Goal: Check status: Check status

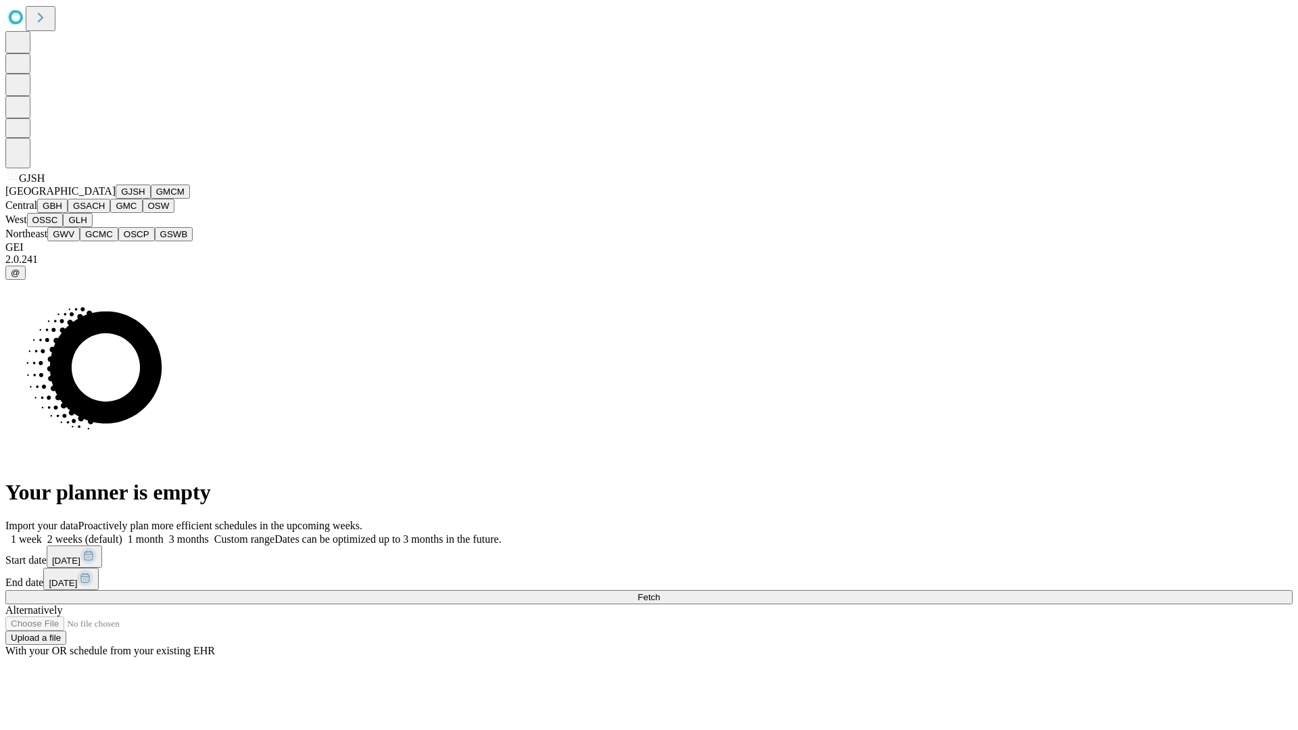
click at [116, 199] on button "GJSH" at bounding box center [133, 192] width 35 height 14
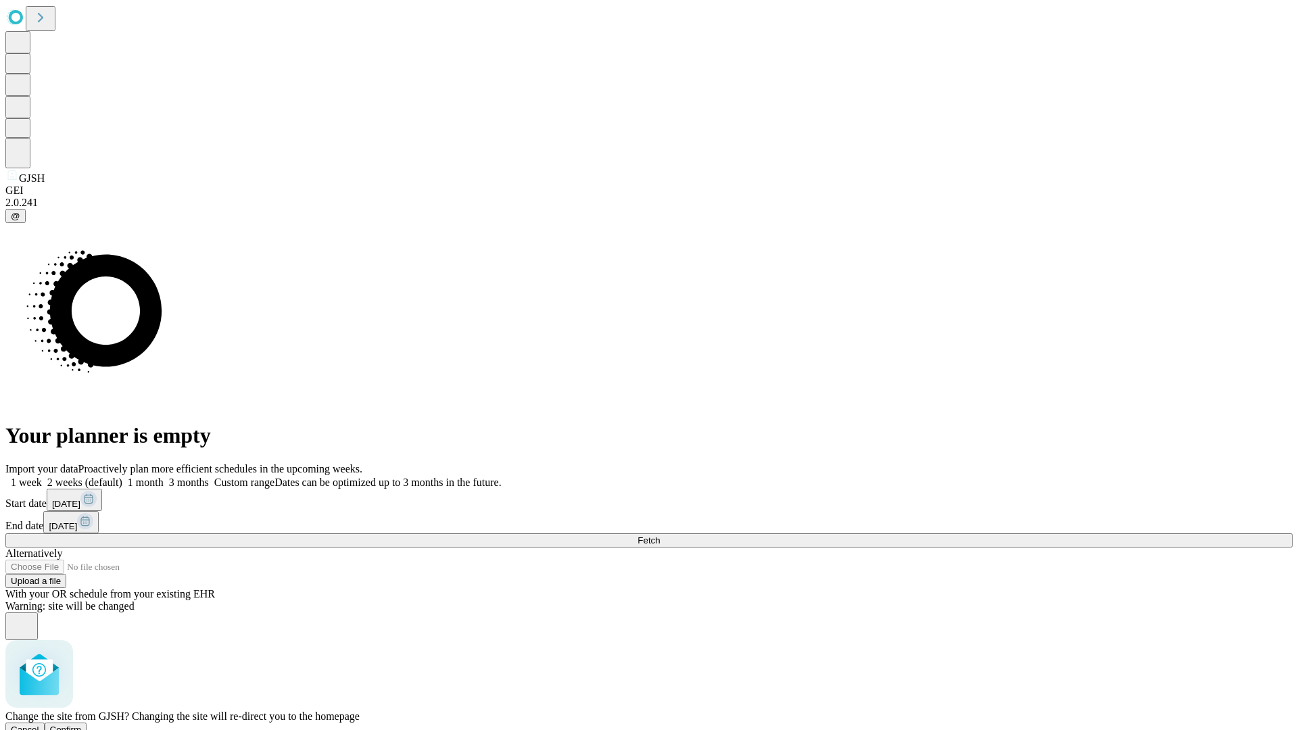
click at [82, 725] on span "Confirm" at bounding box center [66, 730] width 32 height 10
click at [122, 477] on label "2 weeks (default)" at bounding box center [82, 482] width 80 height 11
click at [660, 535] on span "Fetch" at bounding box center [649, 540] width 22 height 10
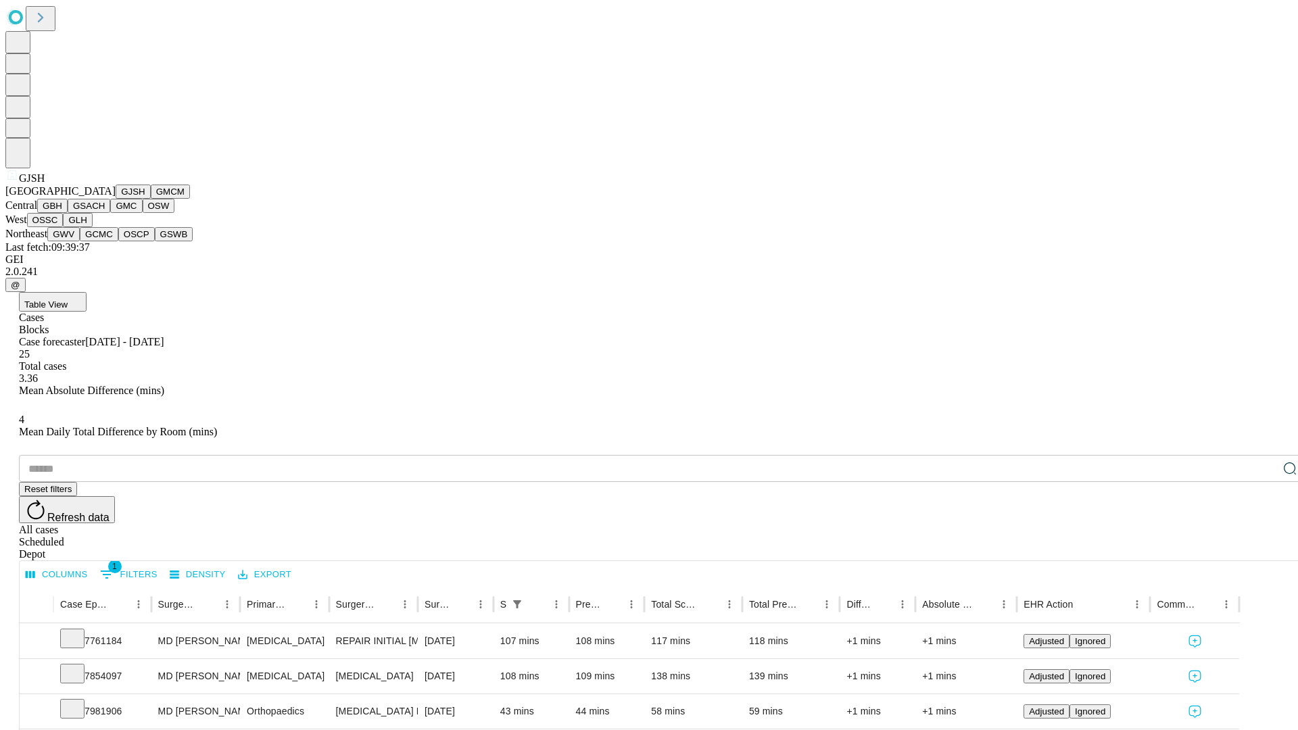
click at [151, 199] on button "GMCM" at bounding box center [170, 192] width 39 height 14
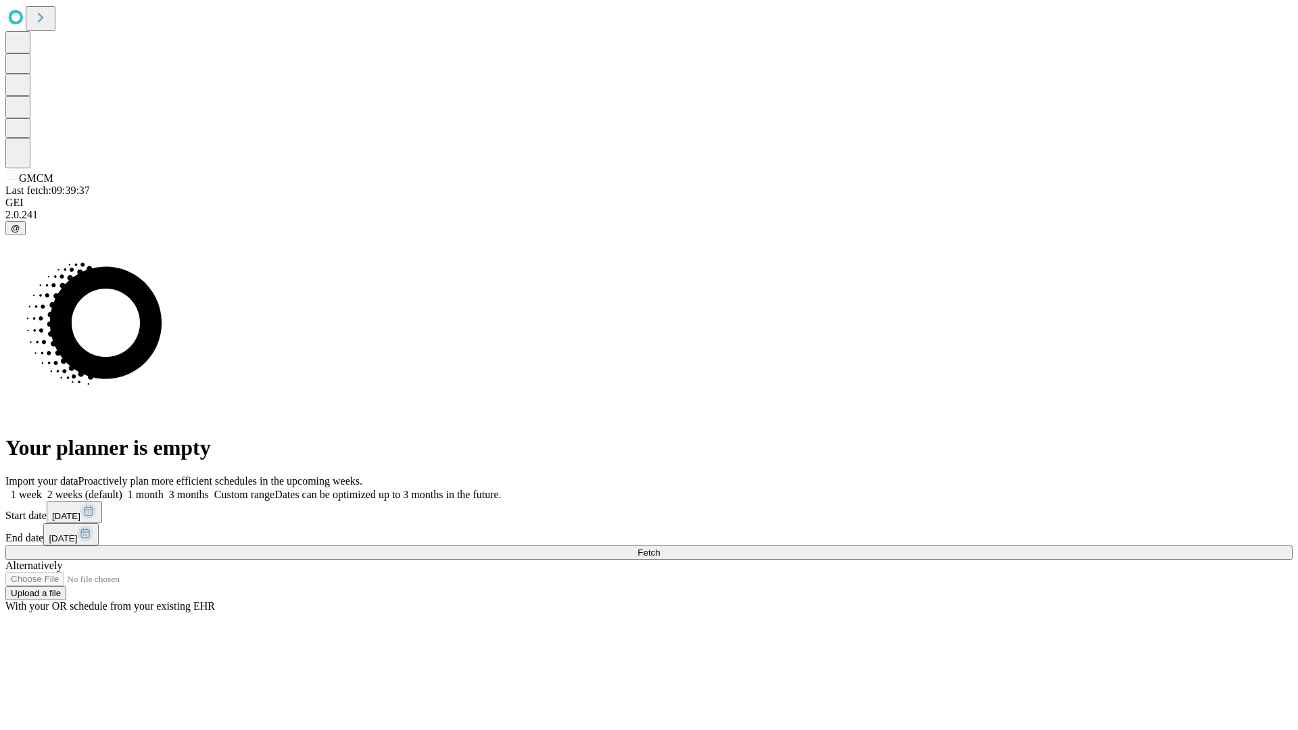
click at [122, 489] on label "2 weeks (default)" at bounding box center [82, 494] width 80 height 11
click at [660, 548] on span "Fetch" at bounding box center [649, 553] width 22 height 10
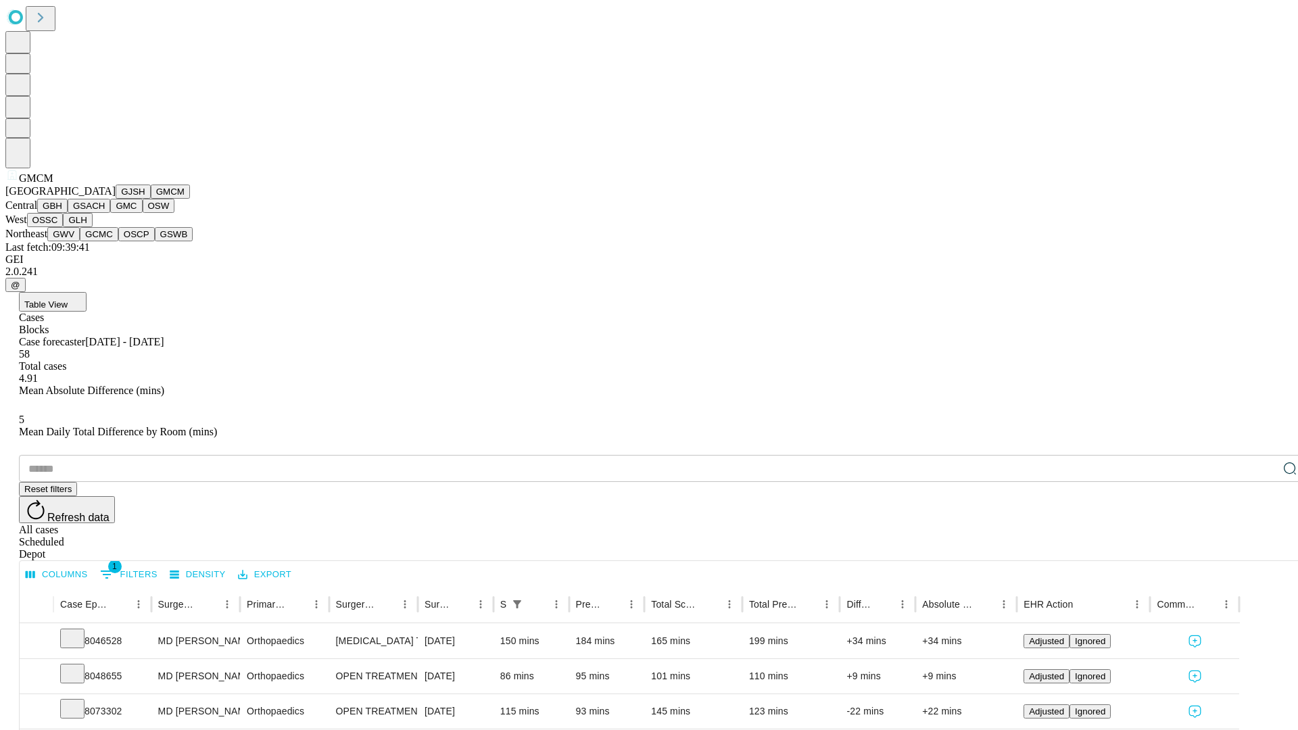
click at [68, 213] on button "GBH" at bounding box center [52, 206] width 30 height 14
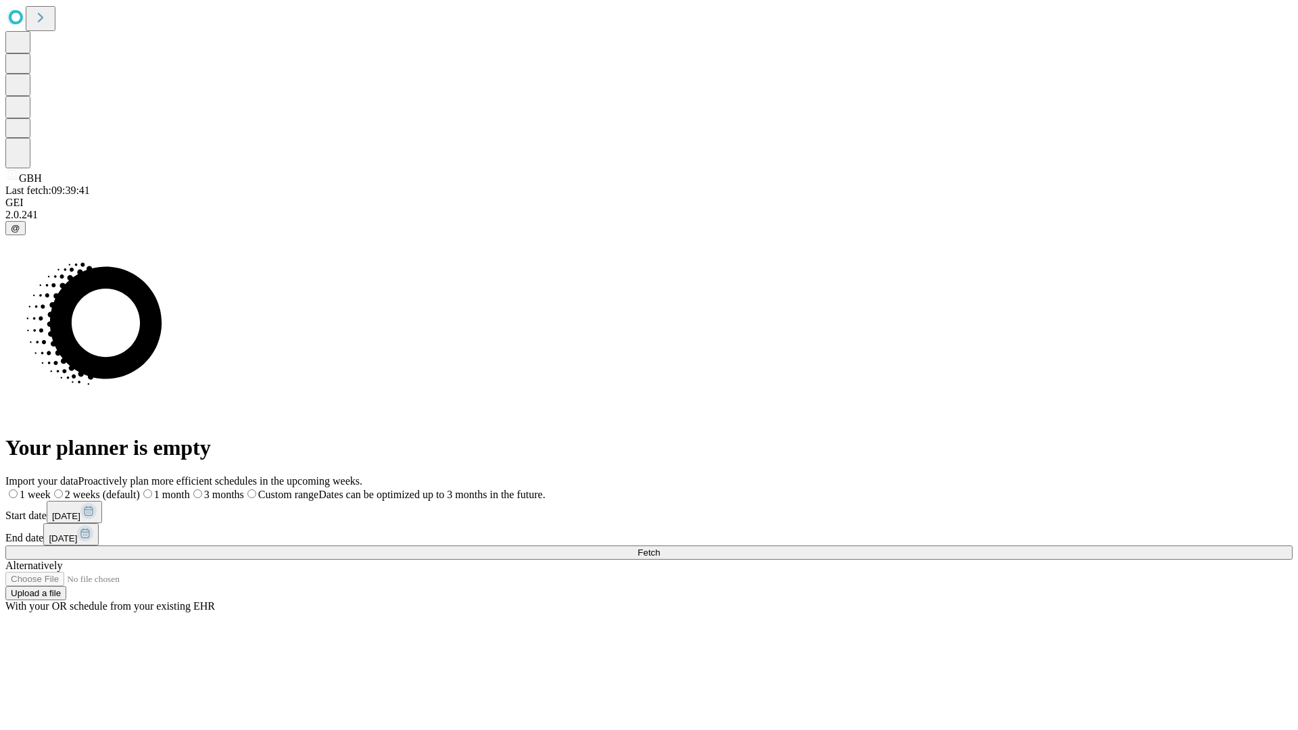
click at [140, 489] on label "2 weeks (default)" at bounding box center [95, 494] width 89 height 11
click at [660, 548] on span "Fetch" at bounding box center [649, 553] width 22 height 10
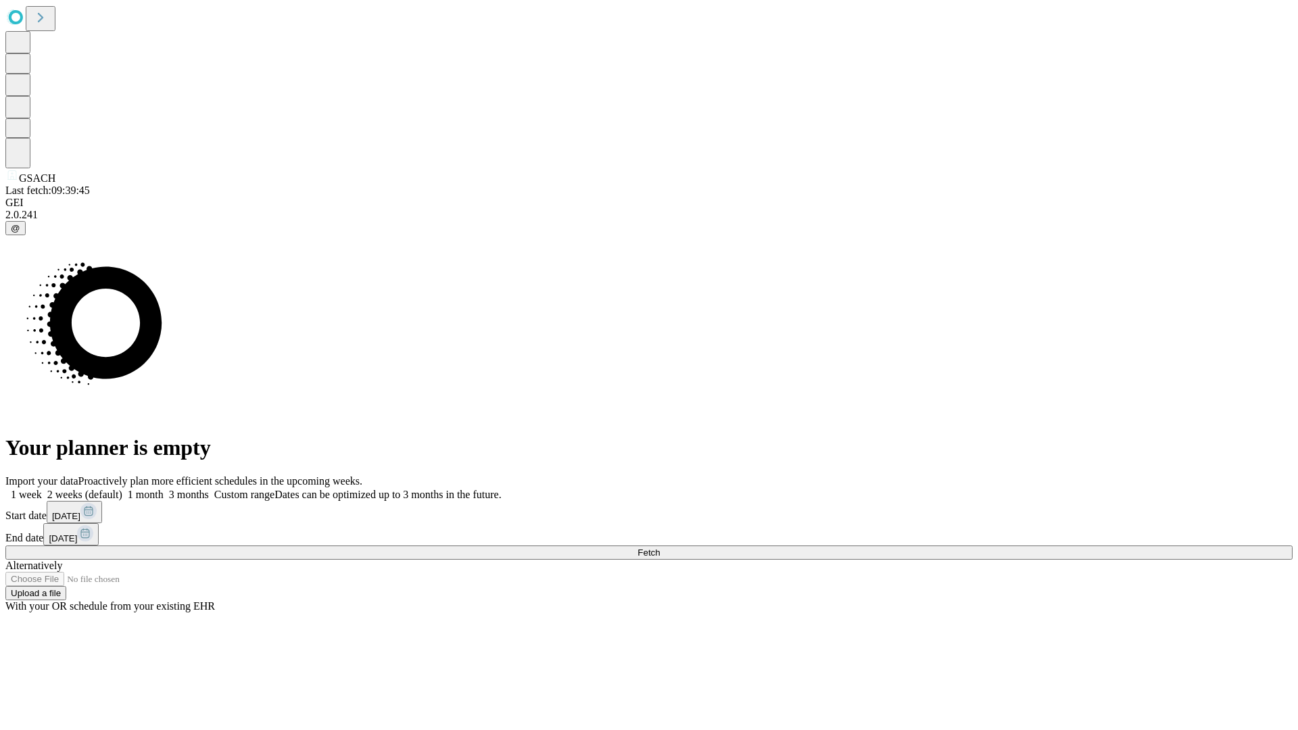
click at [660, 548] on span "Fetch" at bounding box center [649, 553] width 22 height 10
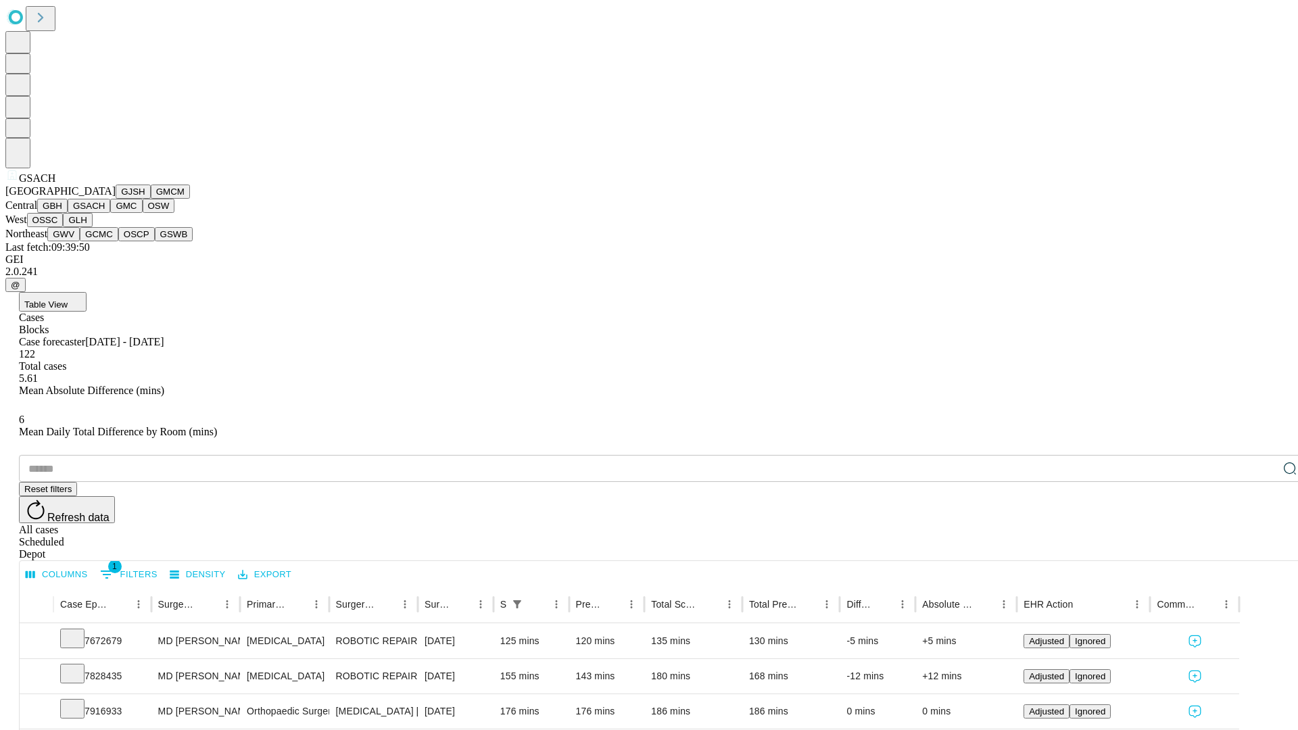
click at [110, 213] on button "GMC" at bounding box center [126, 206] width 32 height 14
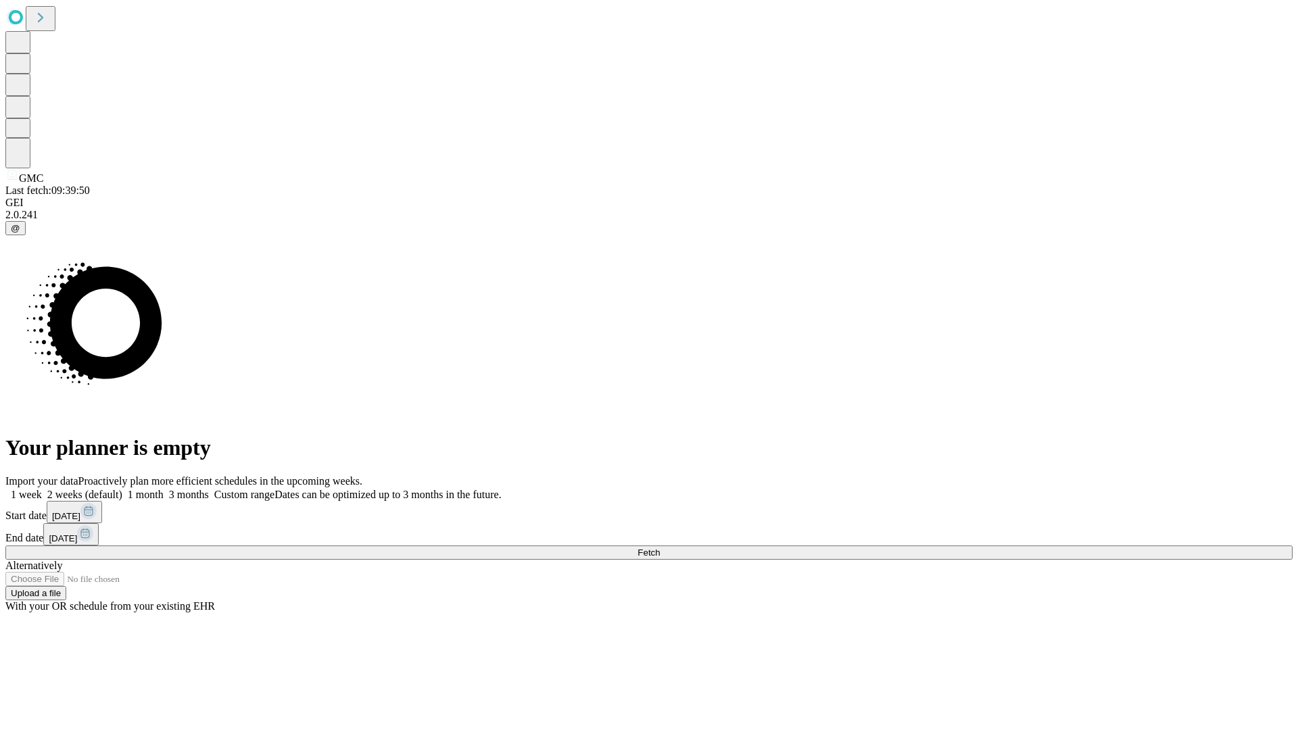
click at [122, 489] on label "2 weeks (default)" at bounding box center [82, 494] width 80 height 11
click at [660, 548] on span "Fetch" at bounding box center [649, 553] width 22 height 10
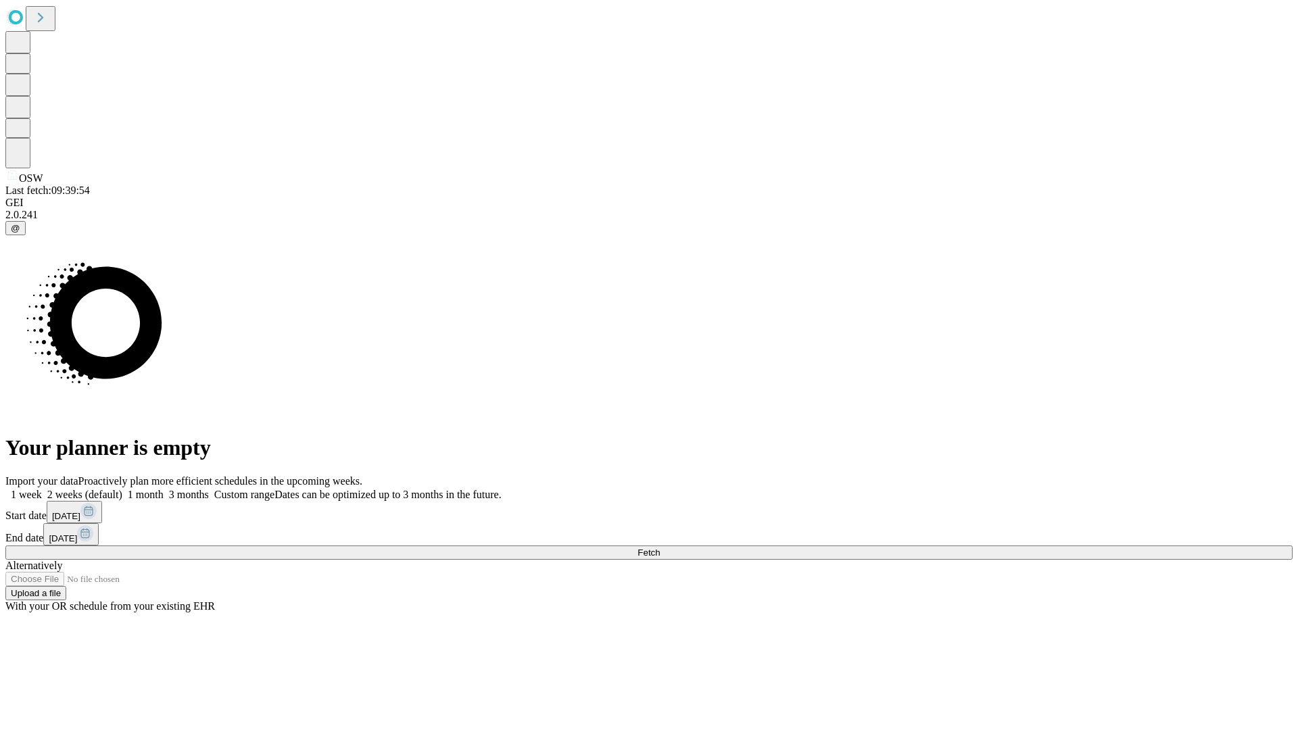
click at [122, 489] on label "2 weeks (default)" at bounding box center [82, 494] width 80 height 11
click at [660, 548] on span "Fetch" at bounding box center [649, 553] width 22 height 10
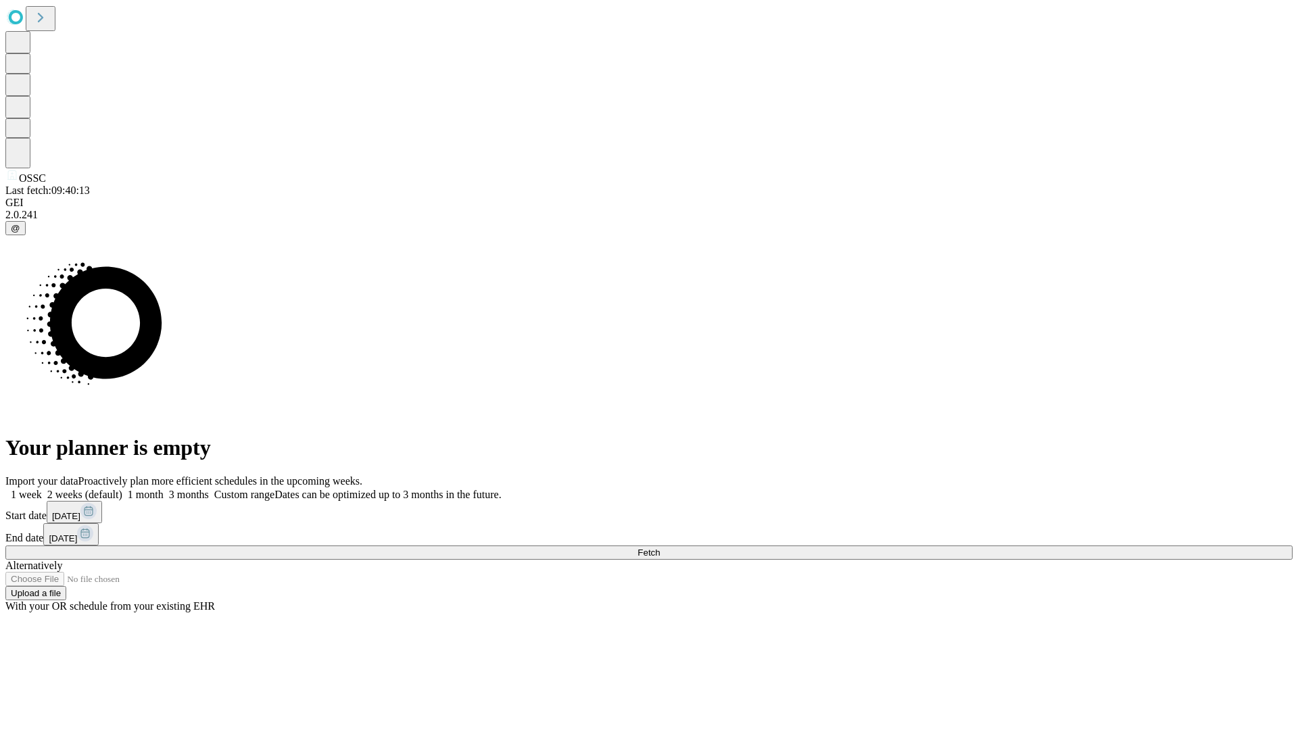
click at [122, 489] on label "2 weeks (default)" at bounding box center [82, 494] width 80 height 11
click at [660, 548] on span "Fetch" at bounding box center [649, 553] width 22 height 10
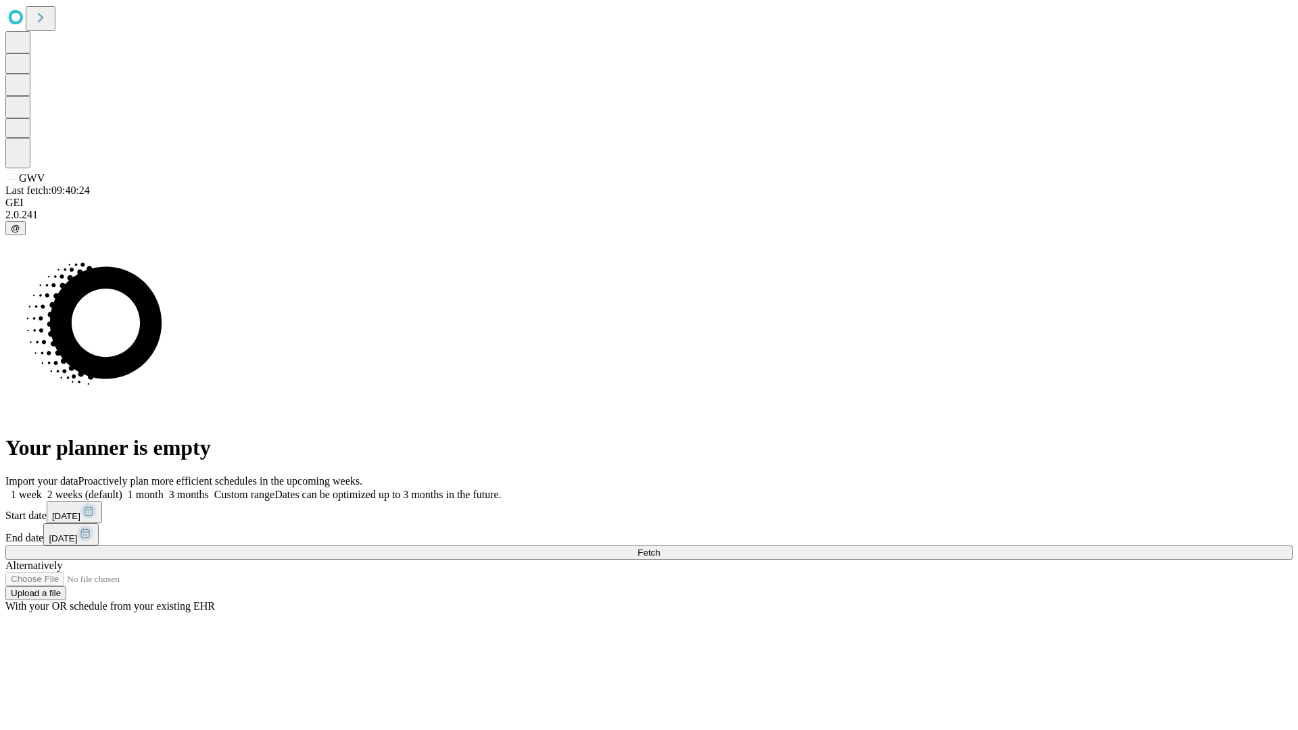
click at [122, 489] on label "2 weeks (default)" at bounding box center [82, 494] width 80 height 11
click at [660, 548] on span "Fetch" at bounding box center [649, 553] width 22 height 10
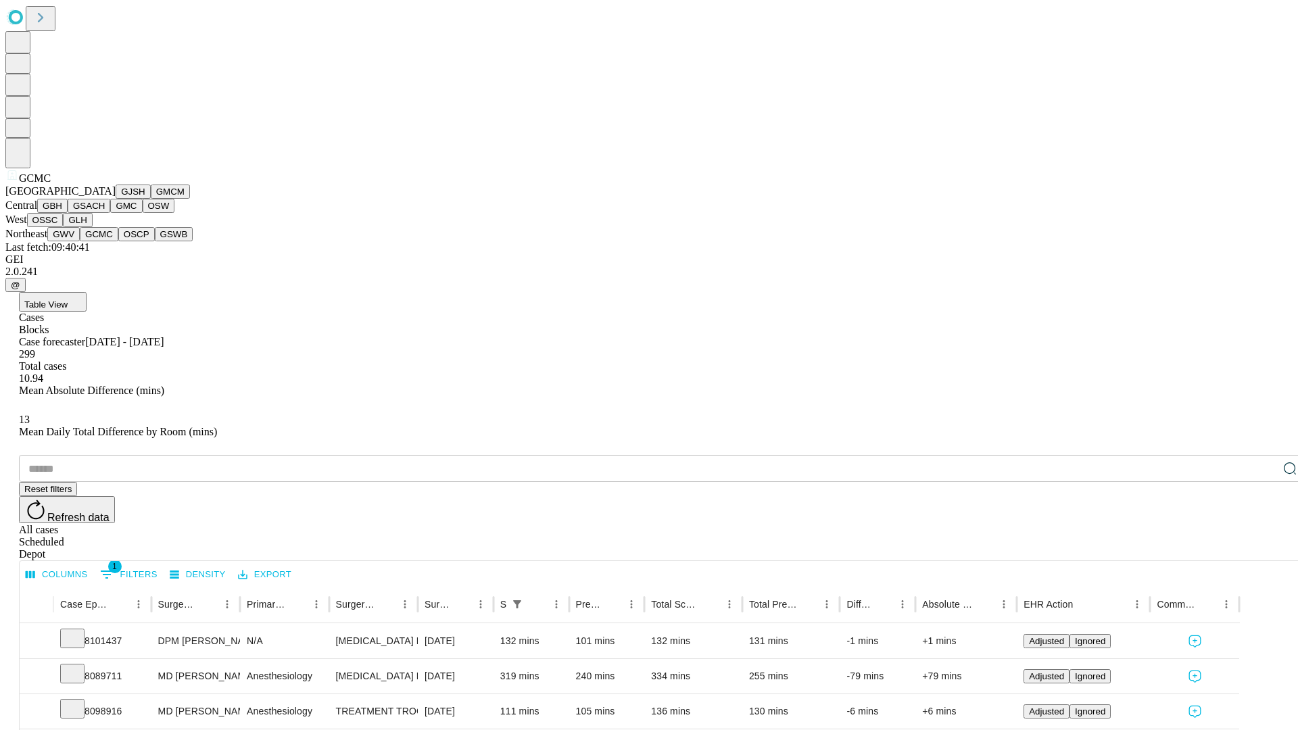
click at [118, 241] on button "OSCP" at bounding box center [136, 234] width 37 height 14
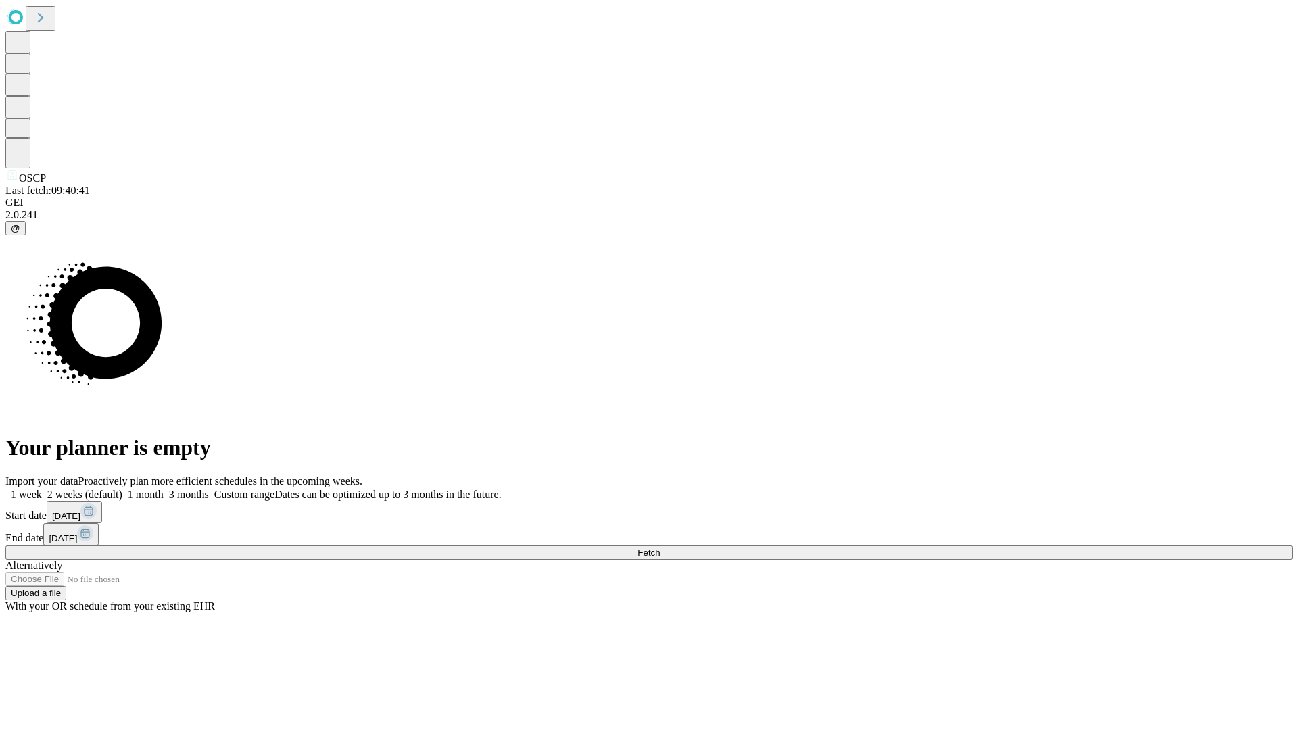
click at [122, 489] on label "2 weeks (default)" at bounding box center [82, 494] width 80 height 11
click at [660, 548] on span "Fetch" at bounding box center [649, 553] width 22 height 10
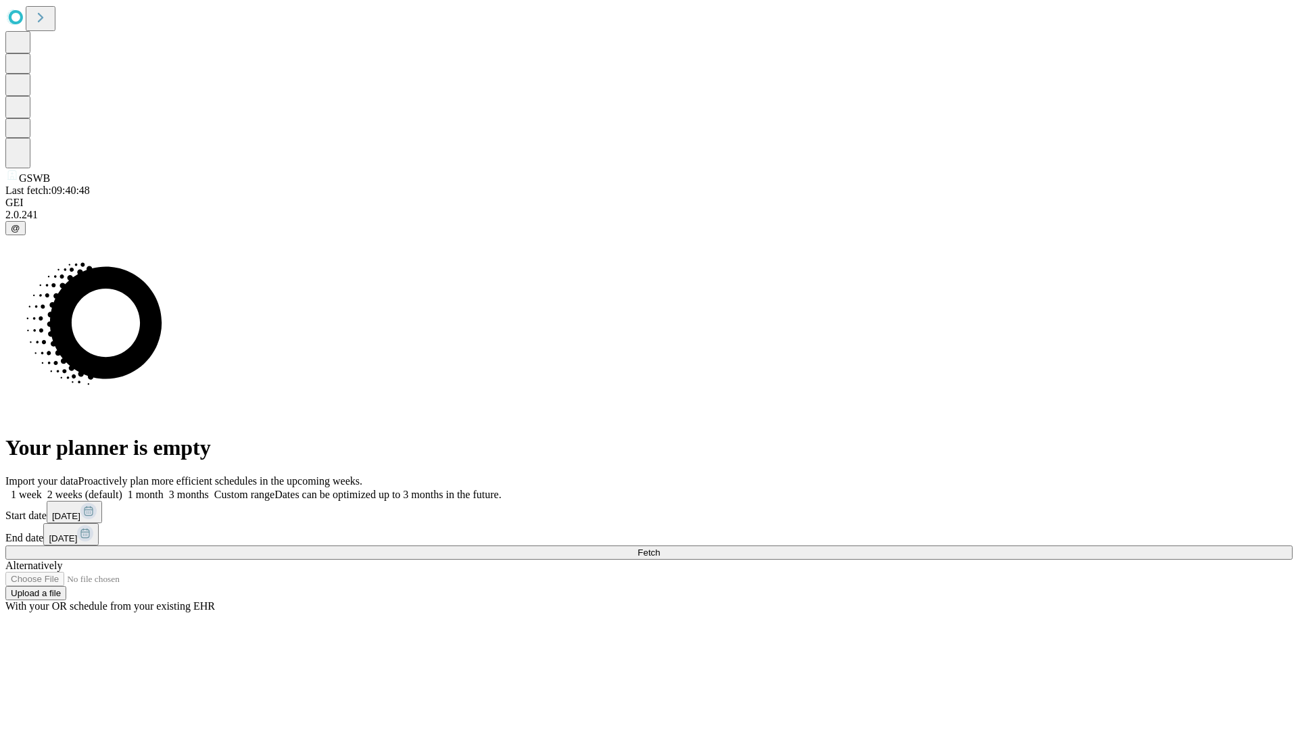
click at [122, 489] on label "2 weeks (default)" at bounding box center [82, 494] width 80 height 11
click at [660, 548] on span "Fetch" at bounding box center [649, 553] width 22 height 10
